Goal: Transaction & Acquisition: Purchase product/service

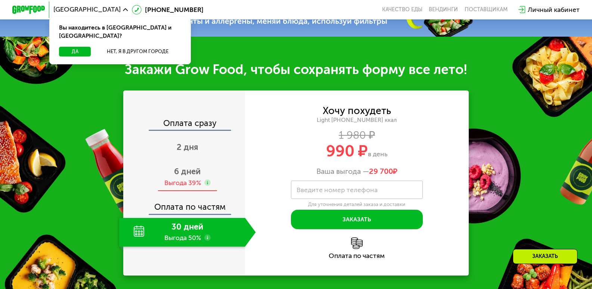
click at [189, 175] on span "6 дней" at bounding box center [187, 171] width 27 height 10
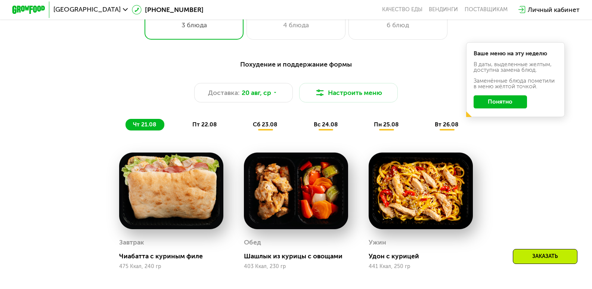
scroll to position [411, 0]
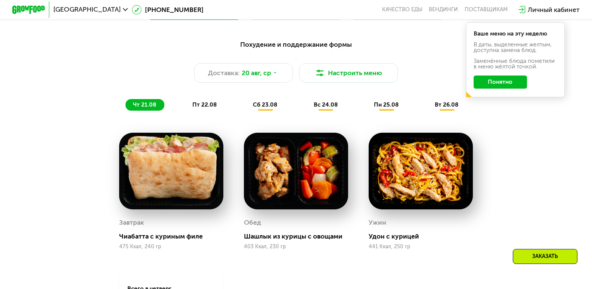
click at [205, 108] on span "пт 22.08" at bounding box center [204, 104] width 24 height 7
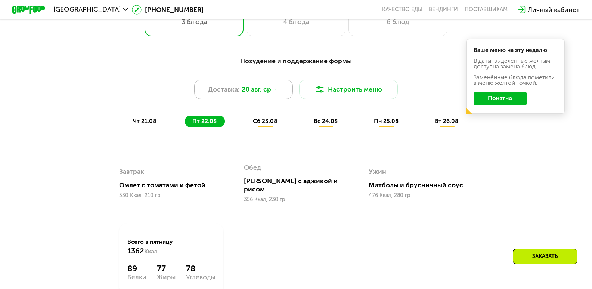
scroll to position [373, 0]
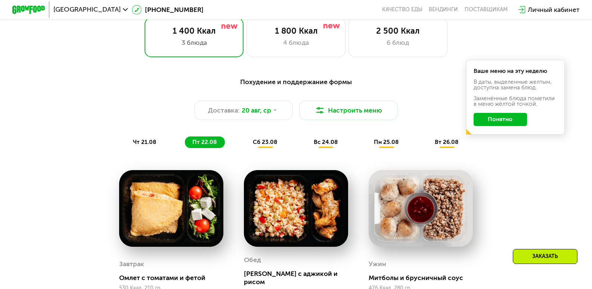
click at [306, 142] on div "сб 23.08" at bounding box center [326, 142] width 40 height 12
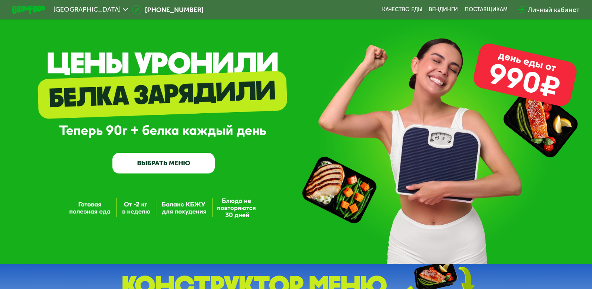
scroll to position [0, 0]
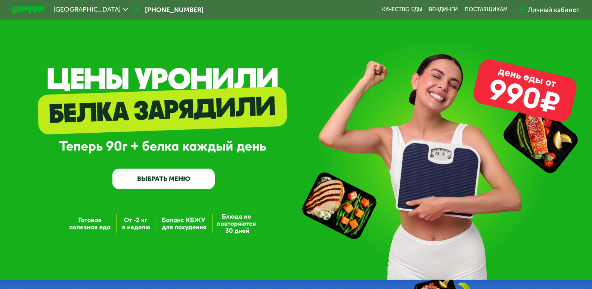
click at [162, 186] on link "ВЫБРАТЬ МЕНЮ" at bounding box center [163, 178] width 102 height 21
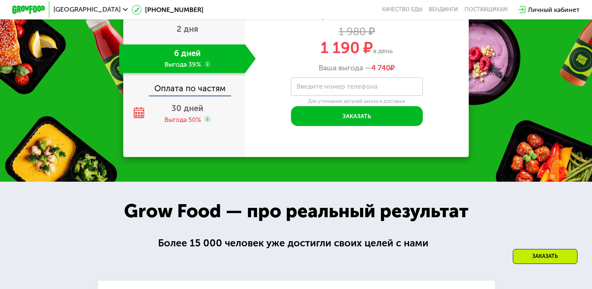
scroll to position [908, 0]
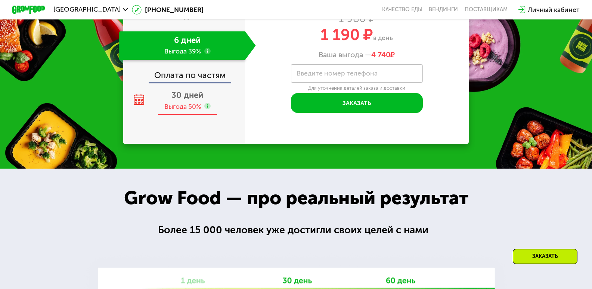
click at [175, 111] on div "Выгода 50%" at bounding box center [182, 106] width 37 height 9
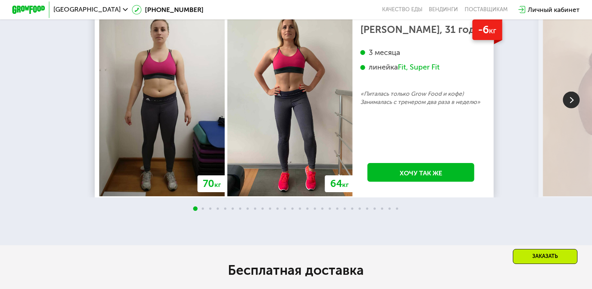
scroll to position [1431, 0]
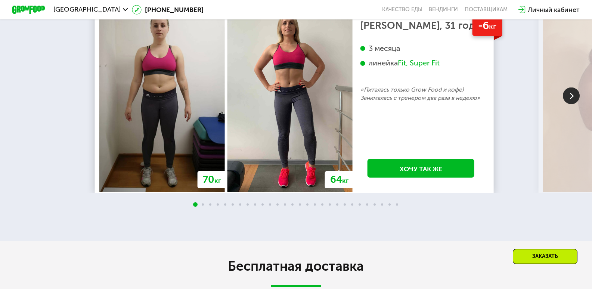
click at [566, 104] on img at bounding box center [571, 95] width 17 height 17
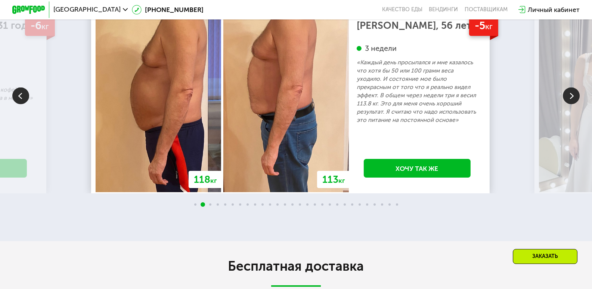
click at [570, 104] on img at bounding box center [571, 95] width 17 height 17
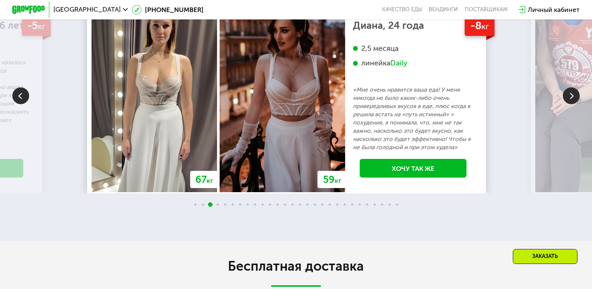
click at [570, 104] on img at bounding box center [571, 95] width 17 height 17
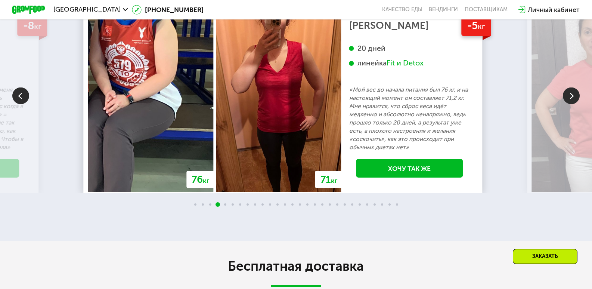
click at [570, 104] on img at bounding box center [571, 95] width 17 height 17
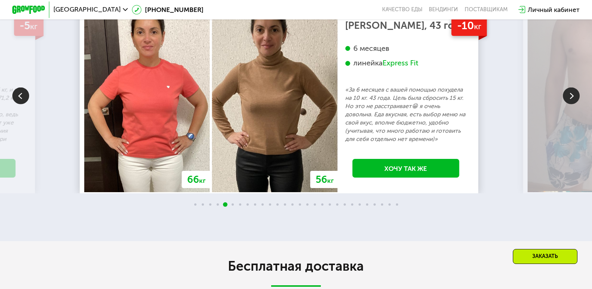
click at [570, 104] on img at bounding box center [571, 95] width 17 height 17
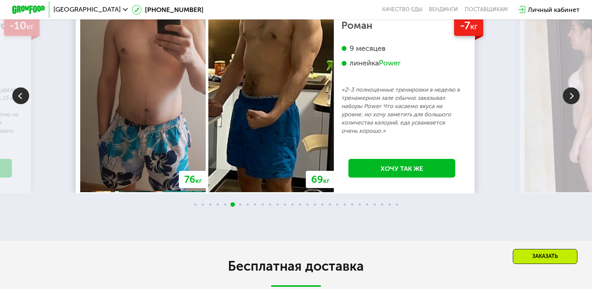
click at [570, 104] on img at bounding box center [571, 95] width 17 height 17
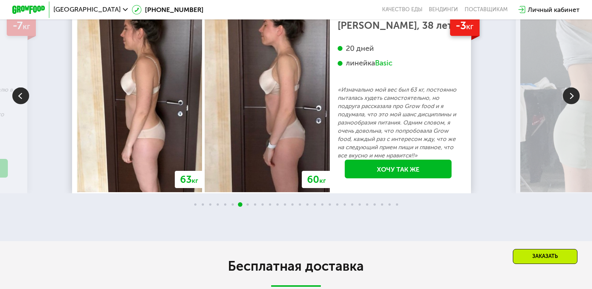
click at [570, 104] on img at bounding box center [571, 95] width 17 height 17
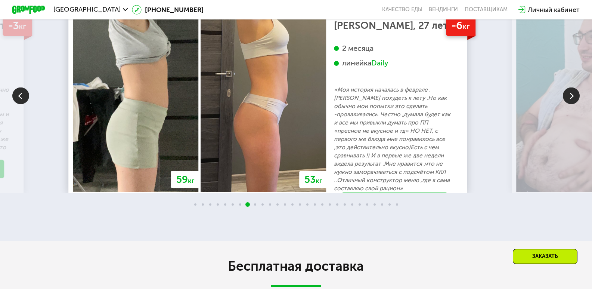
click at [570, 104] on img at bounding box center [571, 95] width 17 height 17
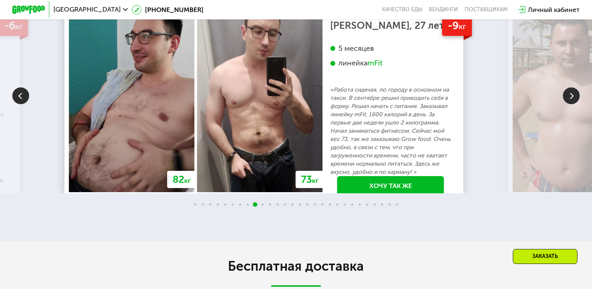
click at [570, 104] on img at bounding box center [571, 95] width 17 height 17
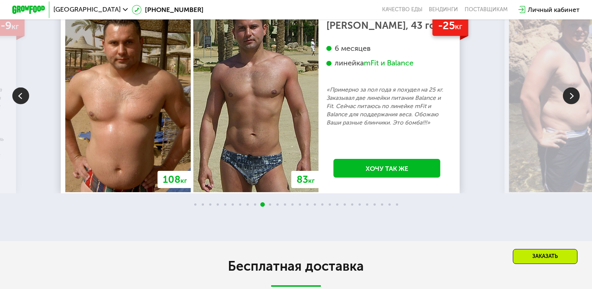
click at [570, 104] on img at bounding box center [571, 95] width 17 height 17
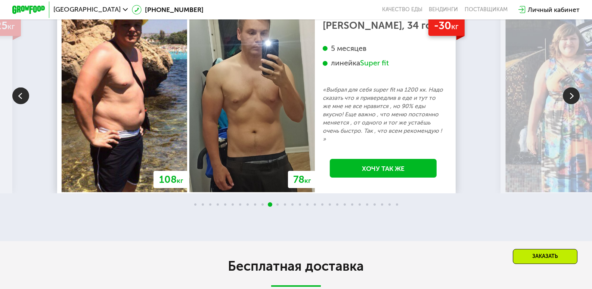
click at [570, 104] on img at bounding box center [571, 95] width 17 height 17
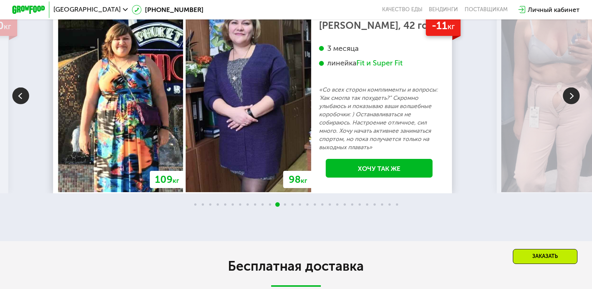
click at [570, 104] on img at bounding box center [571, 95] width 17 height 17
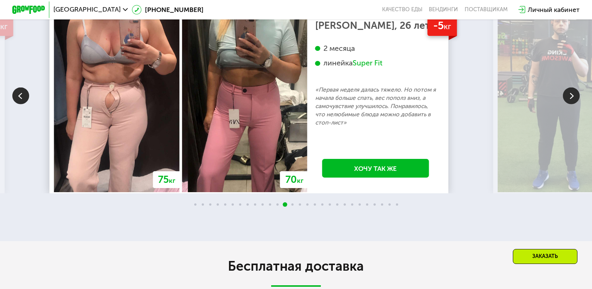
click at [570, 104] on img at bounding box center [571, 95] width 17 height 17
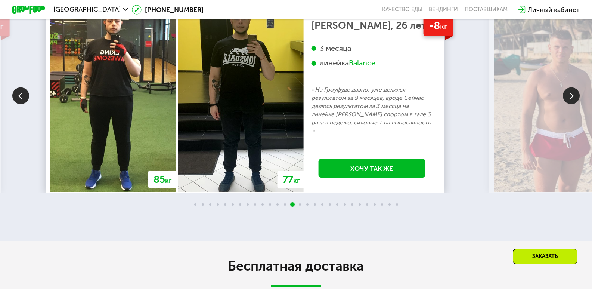
click at [570, 104] on img at bounding box center [571, 95] width 17 height 17
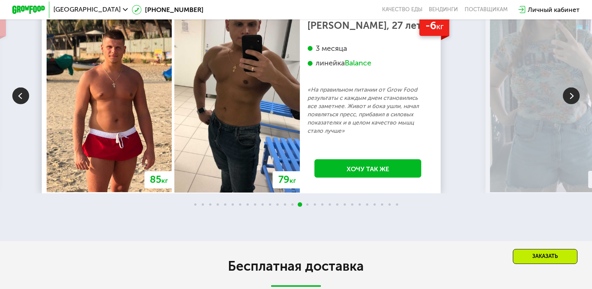
click at [570, 104] on img at bounding box center [571, 95] width 17 height 17
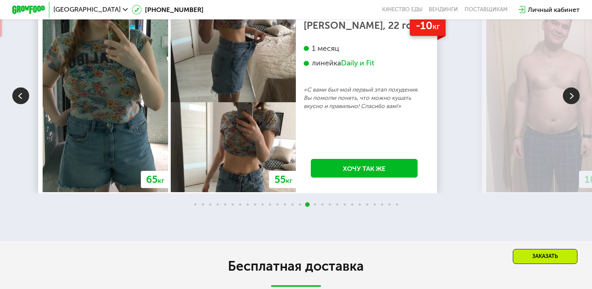
click at [570, 104] on img at bounding box center [571, 95] width 17 height 17
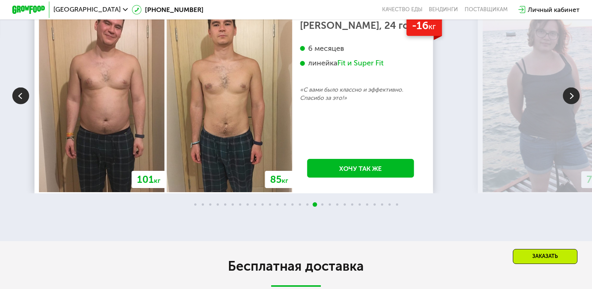
click at [570, 104] on img at bounding box center [571, 95] width 17 height 17
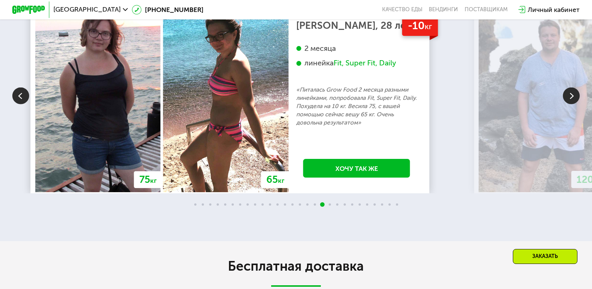
click at [570, 104] on img at bounding box center [571, 95] width 17 height 17
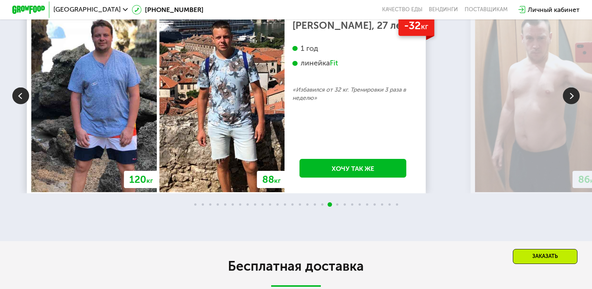
click at [570, 104] on img at bounding box center [571, 95] width 17 height 17
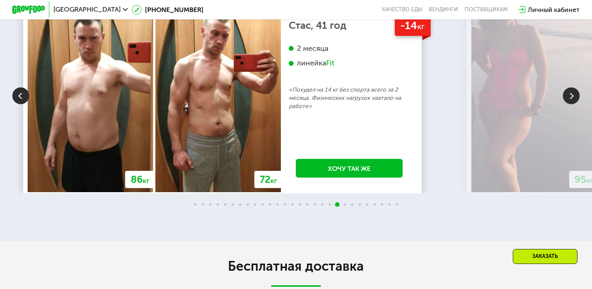
click at [570, 104] on img at bounding box center [571, 95] width 17 height 17
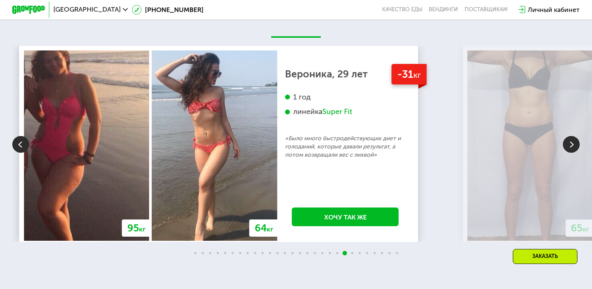
scroll to position [1468, 0]
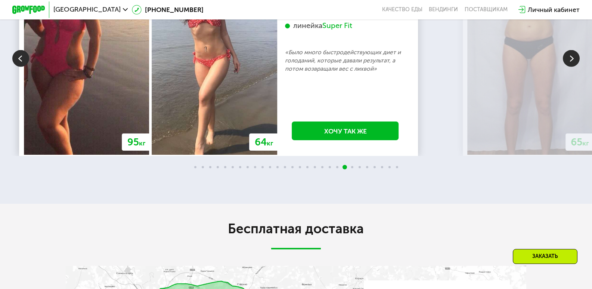
click at [568, 66] on img at bounding box center [571, 58] width 17 height 17
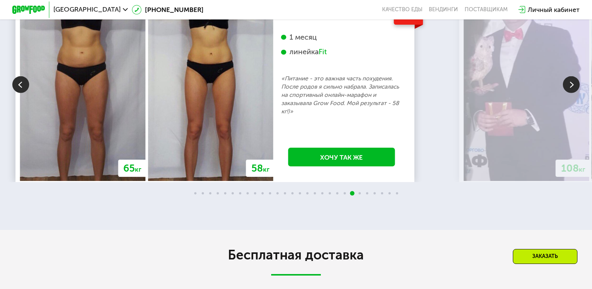
scroll to position [1431, 0]
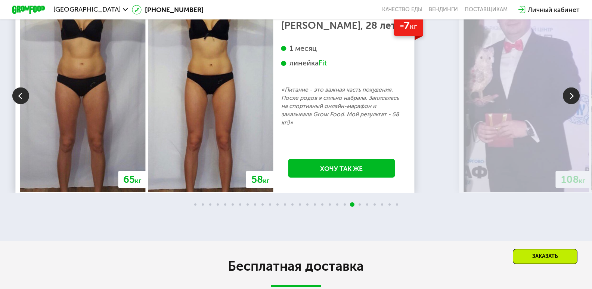
click at [574, 104] on img at bounding box center [571, 95] width 17 height 17
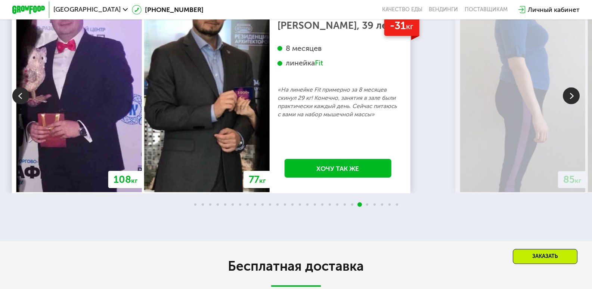
click at [573, 104] on img at bounding box center [571, 95] width 17 height 17
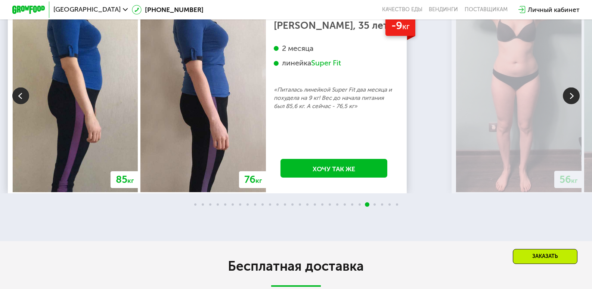
click at [573, 104] on img at bounding box center [571, 95] width 17 height 17
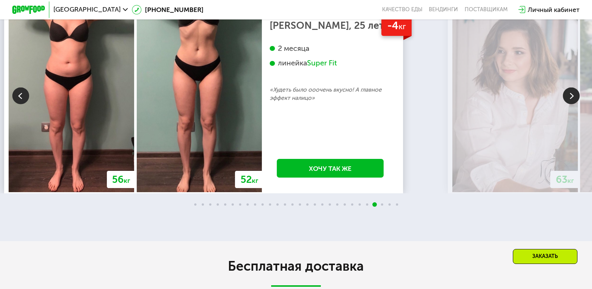
click at [573, 104] on img at bounding box center [571, 95] width 17 height 17
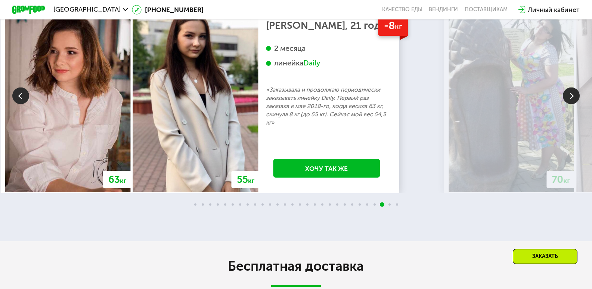
click at [568, 104] on img at bounding box center [571, 95] width 17 height 17
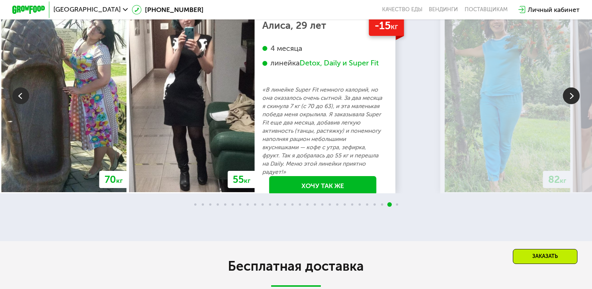
click at [568, 104] on img at bounding box center [571, 95] width 17 height 17
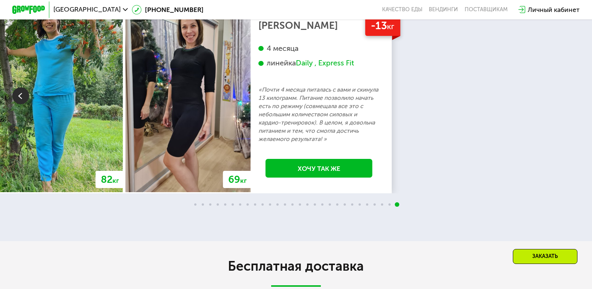
click at [568, 150] on div "70 кг 64 кг -6 кг [PERSON_NAME], 31 год 3 месяца линейка Fit, Super Fit «Питала…" at bounding box center [296, 95] width 592 height 196
click at [194, 208] on div at bounding box center [296, 204] width 592 height 7
click at [196, 208] on div at bounding box center [296, 204] width 592 height 7
click at [196, 205] on span at bounding box center [195, 204] width 2 height 2
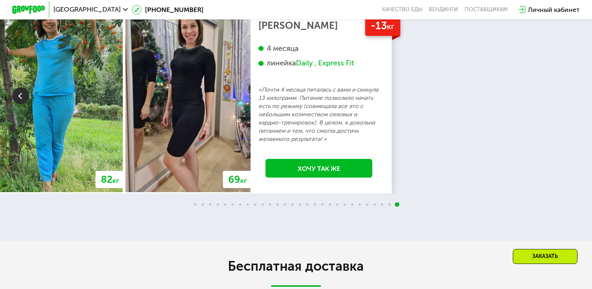
drag, startPoint x: 196, startPoint y: 261, endPoint x: 77, endPoint y: 189, distance: 138.6
click at [195, 205] on span at bounding box center [195, 204] width 2 height 2
click at [22, 104] on img at bounding box center [20, 95] width 17 height 17
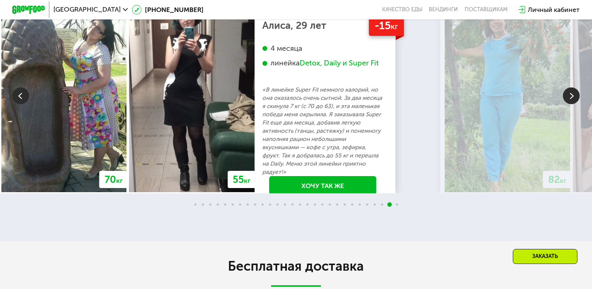
click at [22, 104] on img at bounding box center [20, 95] width 17 height 17
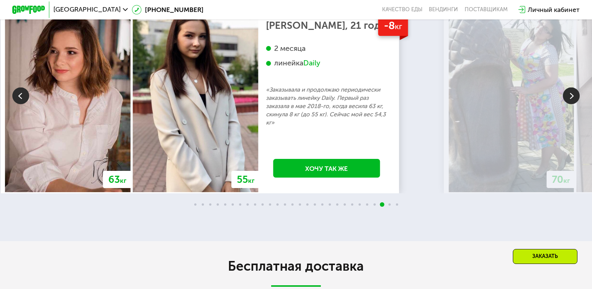
click at [22, 104] on img at bounding box center [20, 95] width 17 height 17
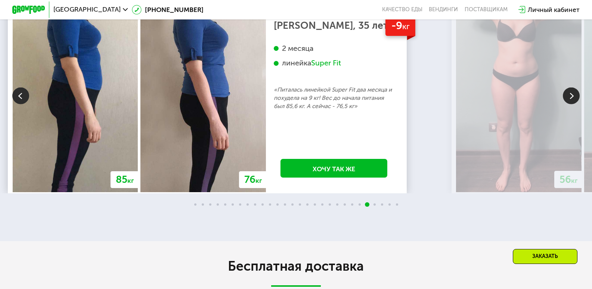
click at [22, 104] on img at bounding box center [20, 95] width 17 height 17
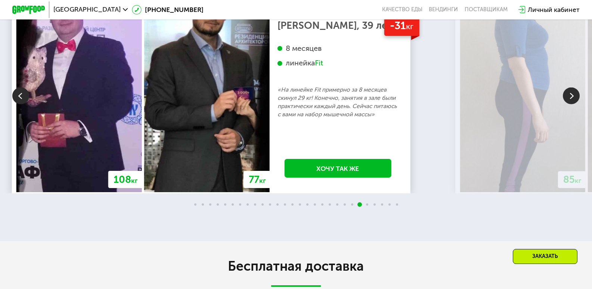
click at [22, 104] on img at bounding box center [20, 95] width 17 height 17
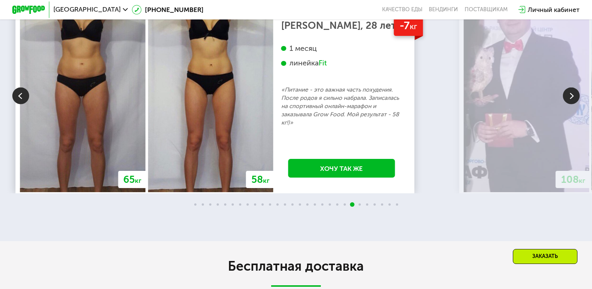
click at [22, 104] on img at bounding box center [20, 95] width 17 height 17
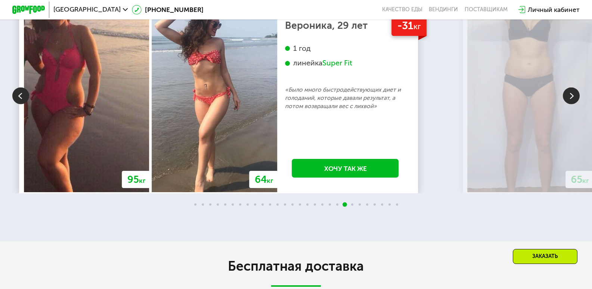
click at [22, 104] on img at bounding box center [20, 95] width 17 height 17
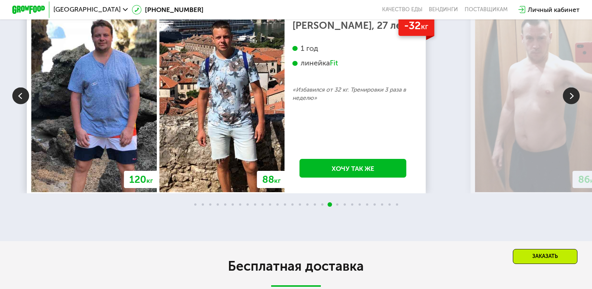
click at [22, 104] on img at bounding box center [20, 95] width 17 height 17
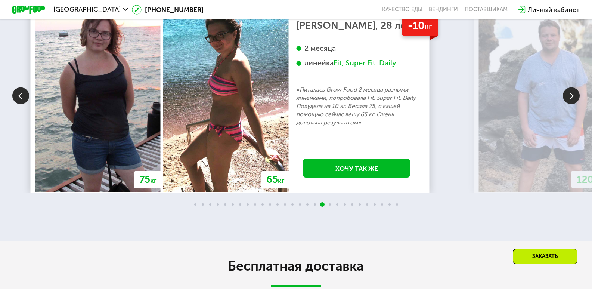
click at [22, 104] on img at bounding box center [20, 95] width 17 height 17
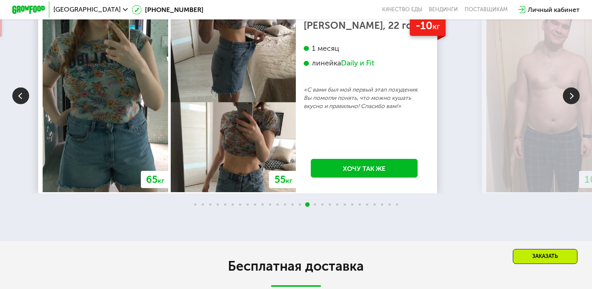
click at [22, 104] on img at bounding box center [20, 95] width 17 height 17
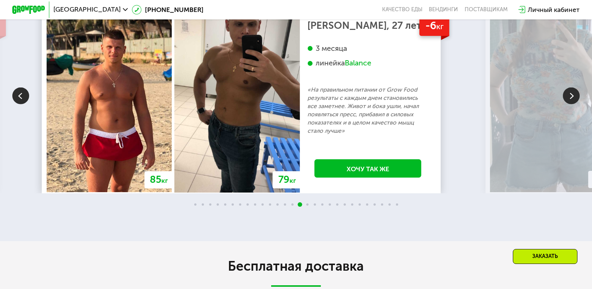
click at [22, 104] on img at bounding box center [20, 95] width 17 height 17
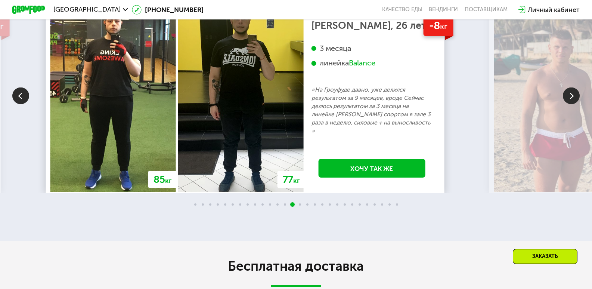
click at [22, 104] on img at bounding box center [20, 95] width 17 height 17
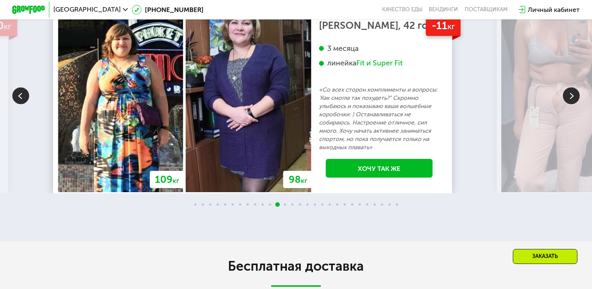
click at [22, 104] on img at bounding box center [20, 95] width 17 height 17
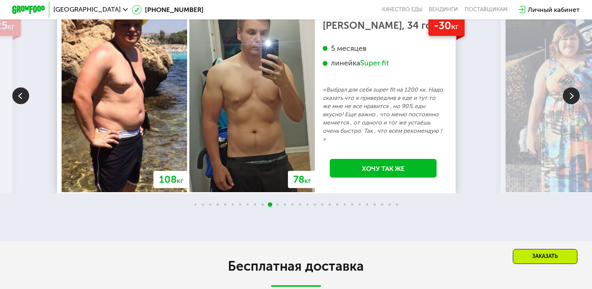
click at [22, 104] on img at bounding box center [20, 95] width 17 height 17
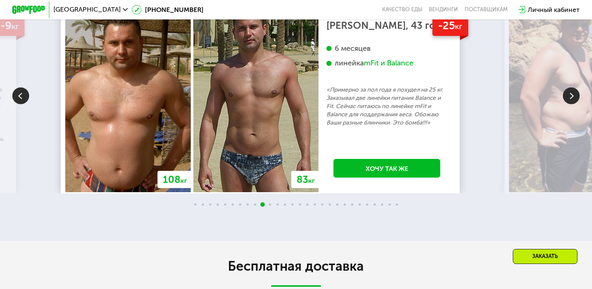
click at [22, 104] on img at bounding box center [20, 95] width 17 height 17
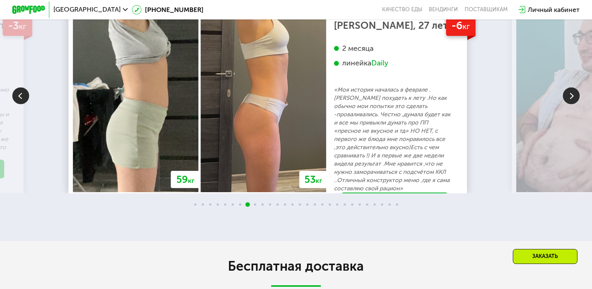
click at [22, 104] on img at bounding box center [20, 95] width 17 height 17
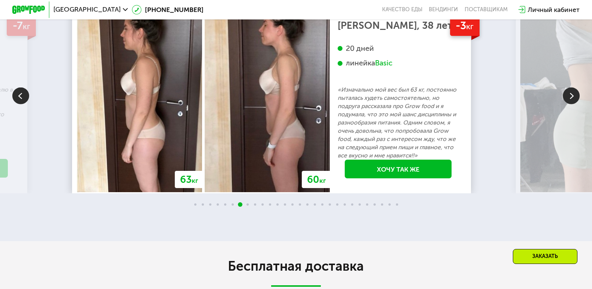
click at [22, 104] on img at bounding box center [20, 95] width 17 height 17
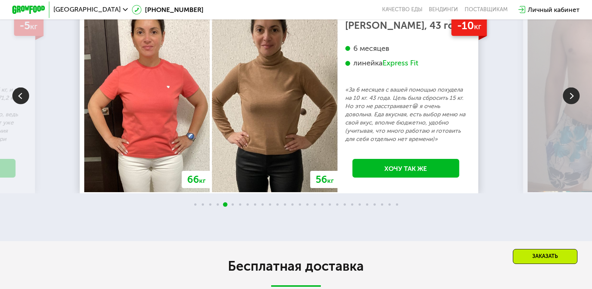
click at [22, 104] on img at bounding box center [20, 95] width 17 height 17
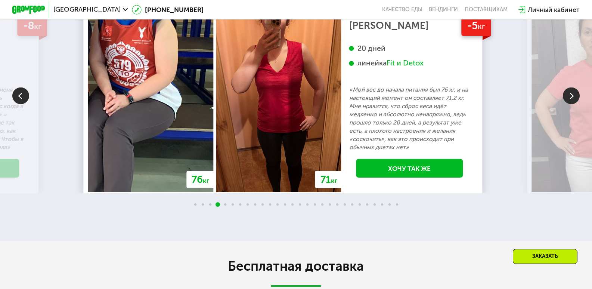
click at [22, 104] on img at bounding box center [20, 95] width 17 height 17
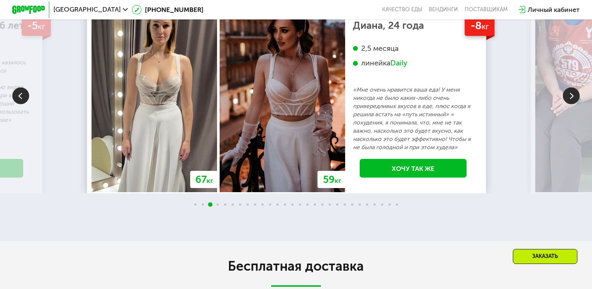
click at [22, 104] on img at bounding box center [20, 95] width 17 height 17
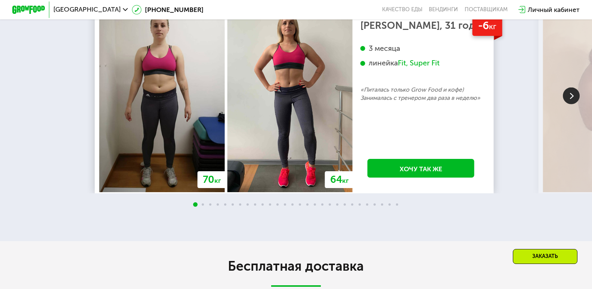
click at [22, 152] on div "70 кг 64 кг -6 кг [PERSON_NAME], 31 год 3 месяца линейка Fit, Super Fit «Питала…" at bounding box center [296, 95] width 592 height 196
click at [574, 104] on img at bounding box center [571, 95] width 17 height 17
